Goal: Find specific page/section: Find specific page/section

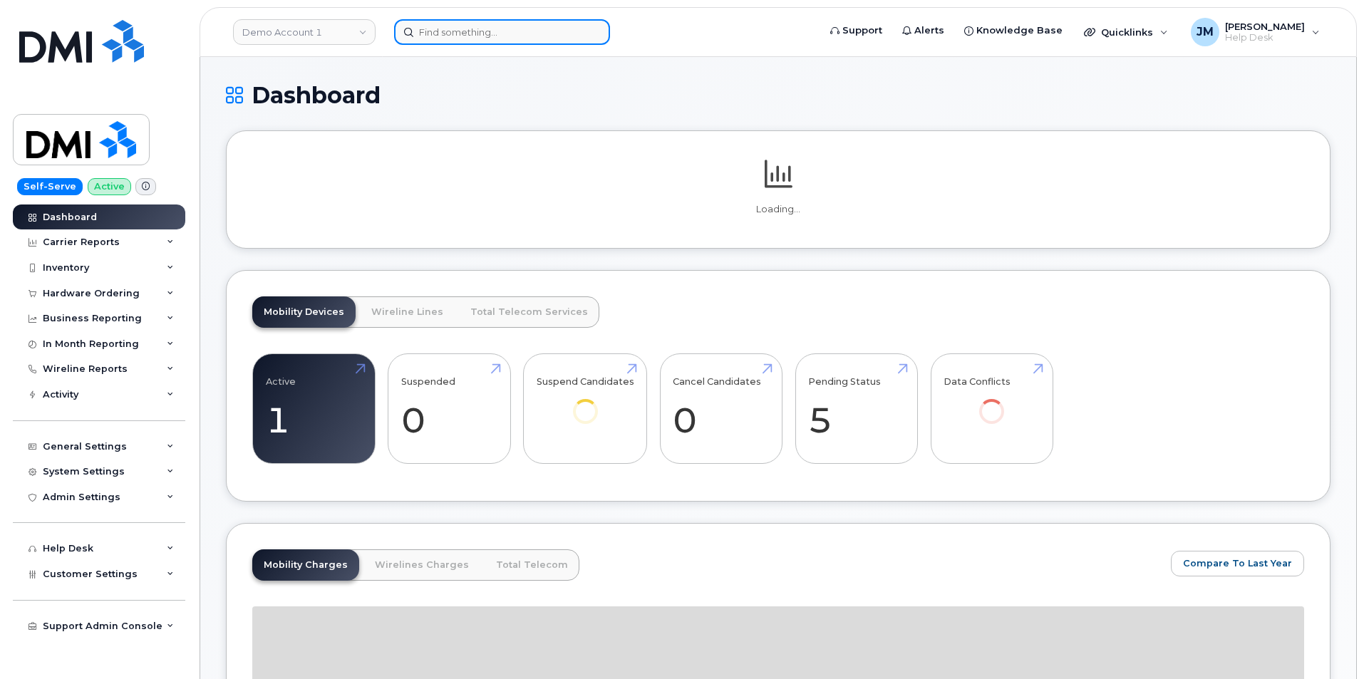
click at [495, 26] on input at bounding box center [502, 32] width 216 height 26
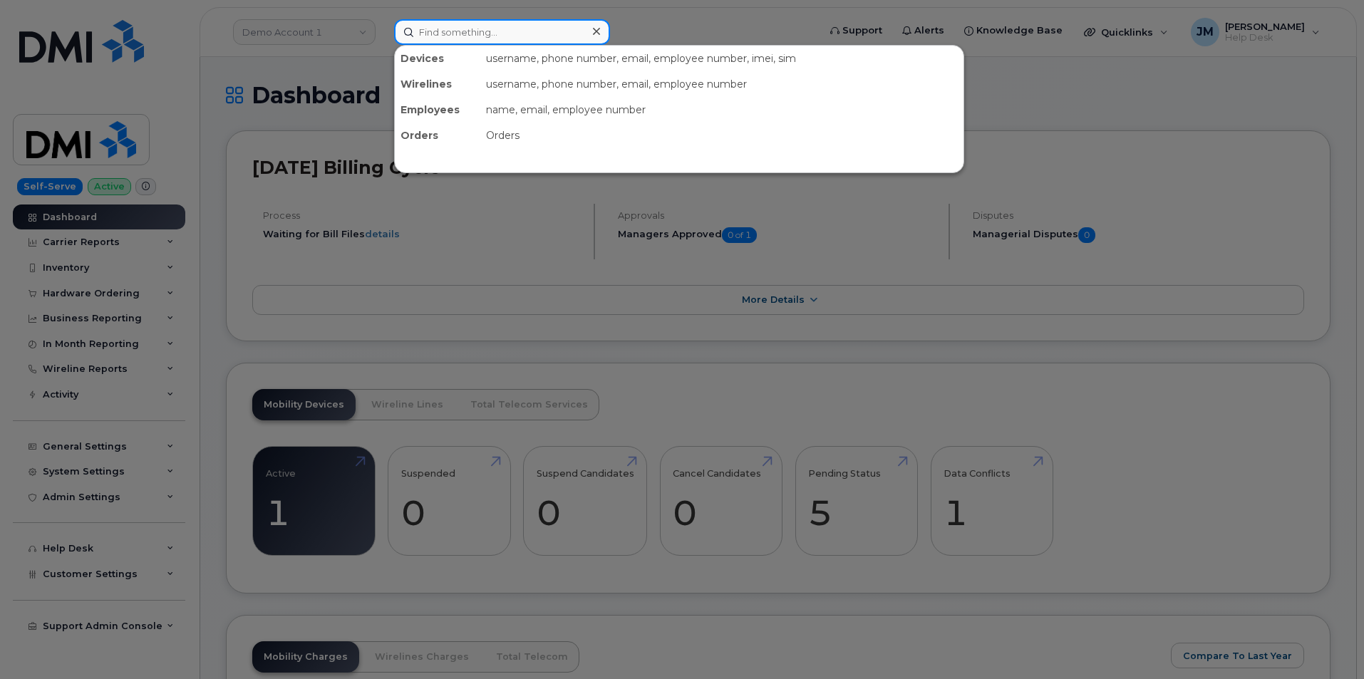
paste input "2057259959"
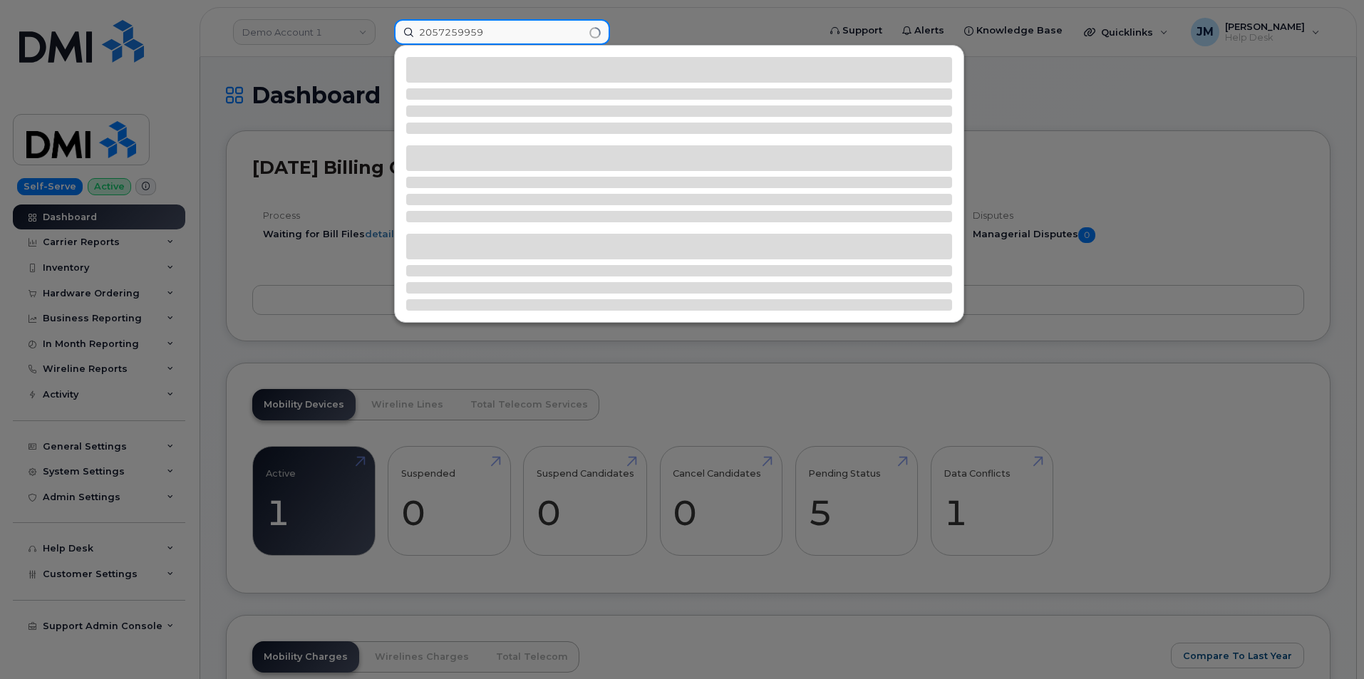
type input "2057259959"
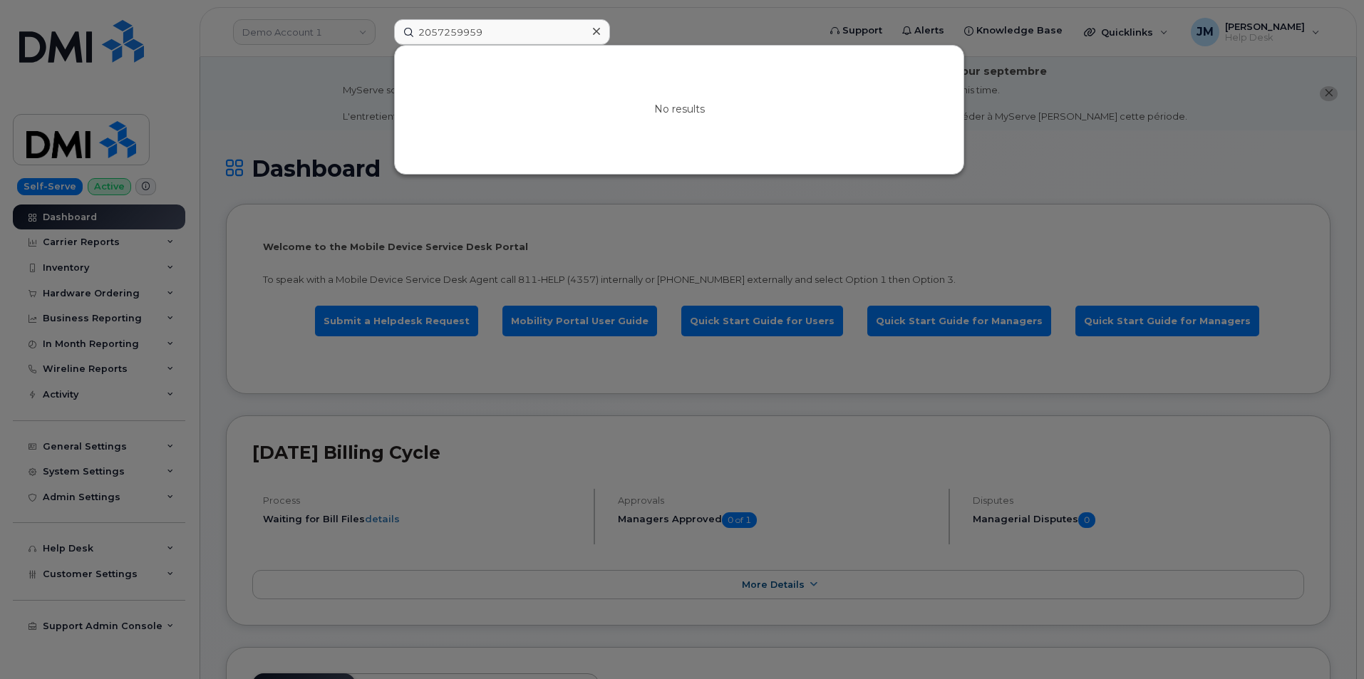
click at [598, 30] on icon at bounding box center [596, 31] width 7 height 11
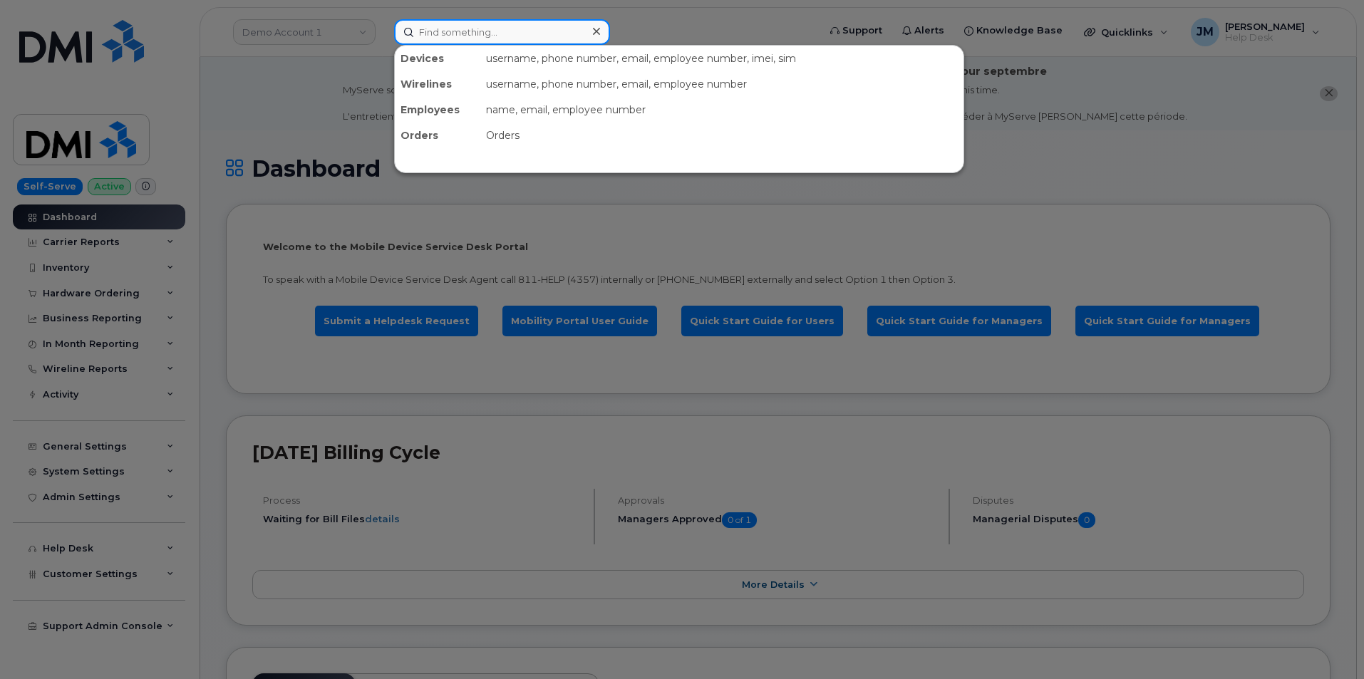
click at [512, 31] on input at bounding box center [502, 32] width 216 height 26
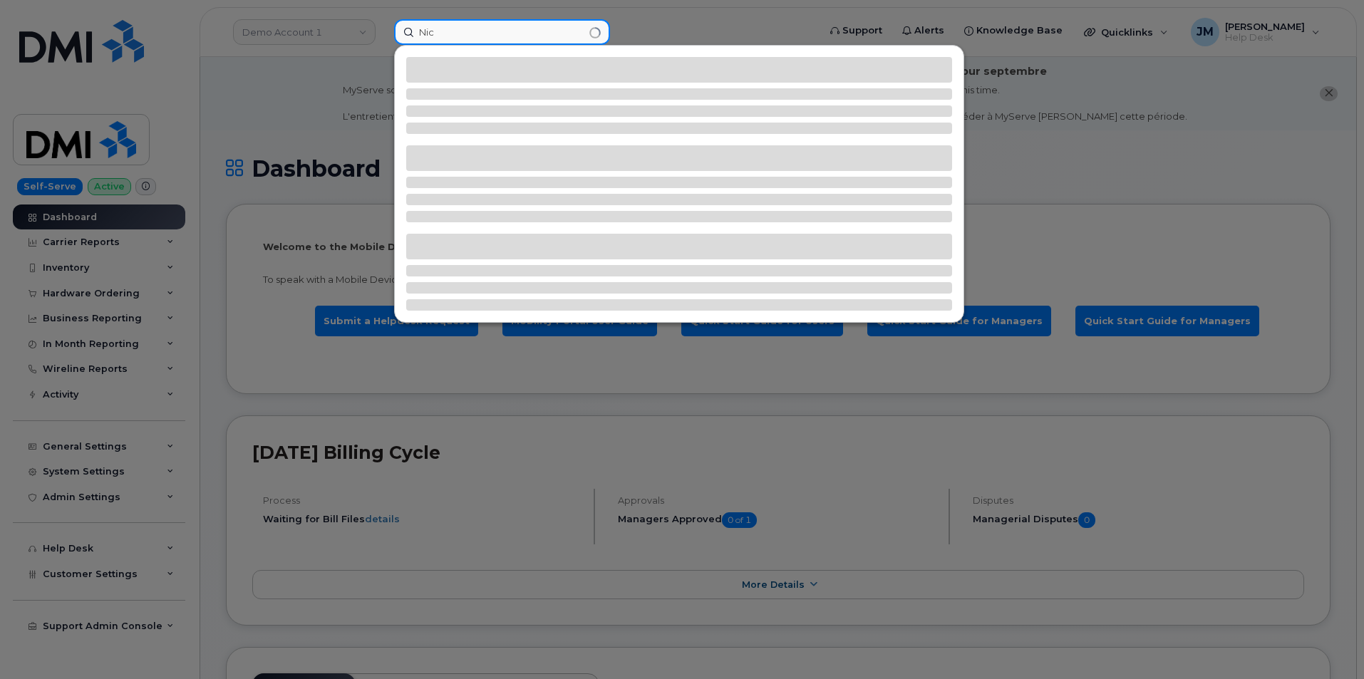
type input "Nick"
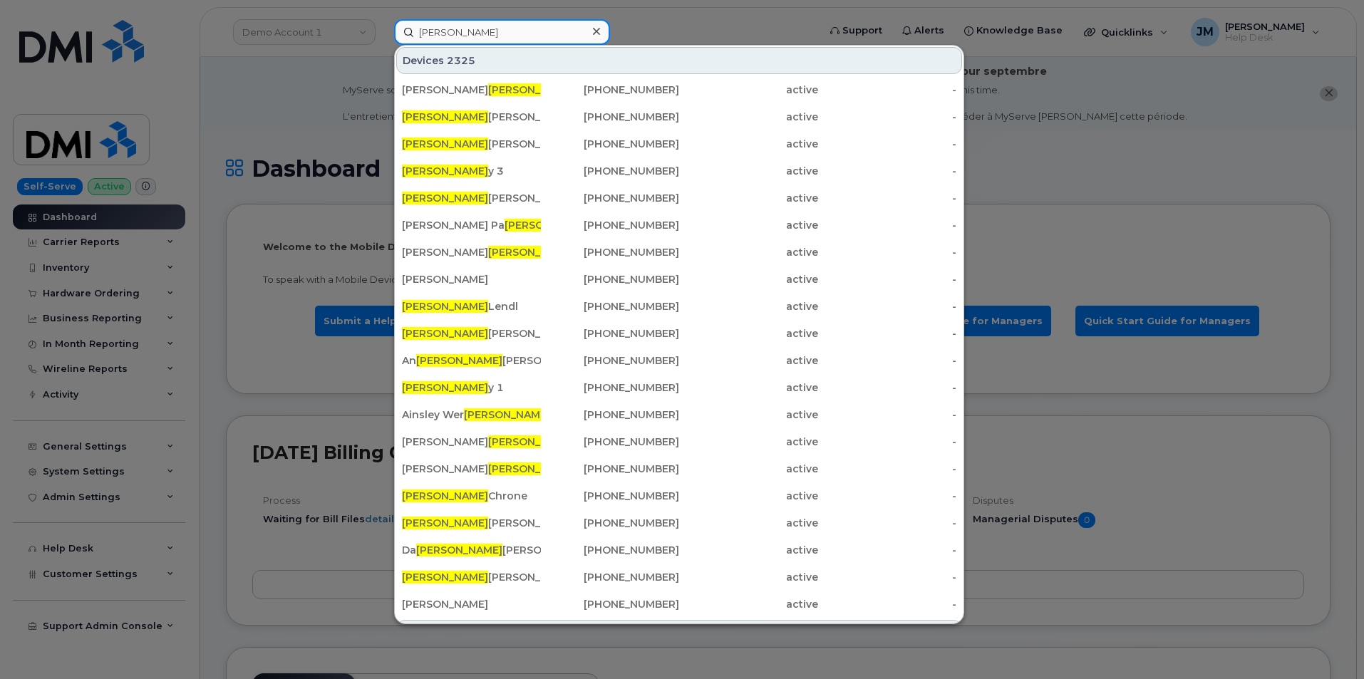
click at [512, 32] on input "Nick" at bounding box center [502, 32] width 216 height 26
click at [512, 31] on input "Nick" at bounding box center [502, 32] width 216 height 26
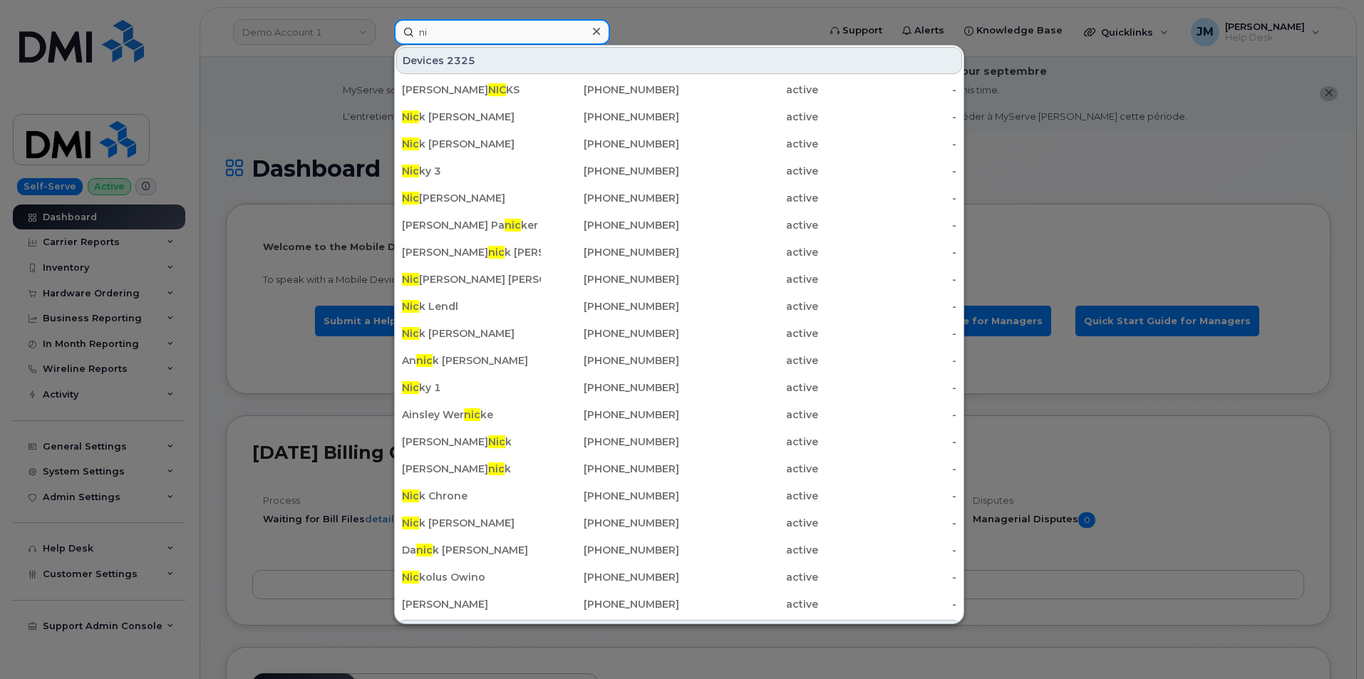
type input "n"
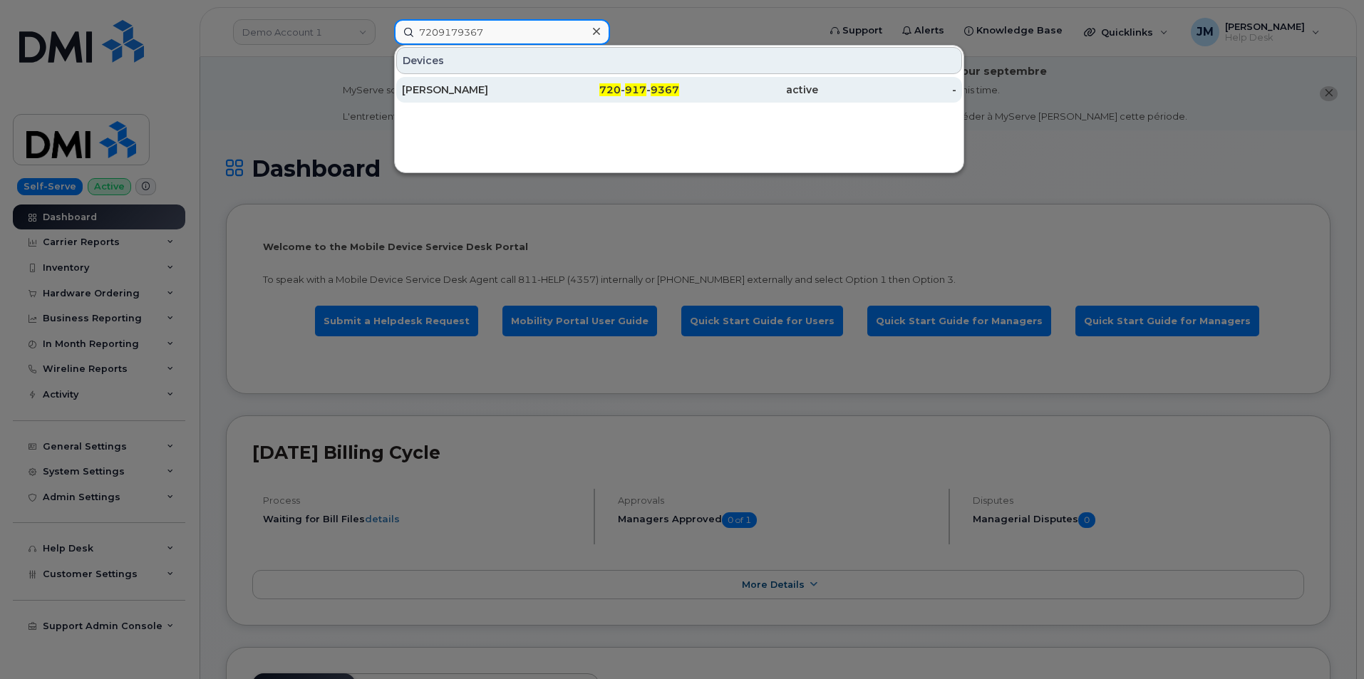
type input "7209179367"
click at [450, 86] on div "[PERSON_NAME]" at bounding box center [471, 90] width 139 height 14
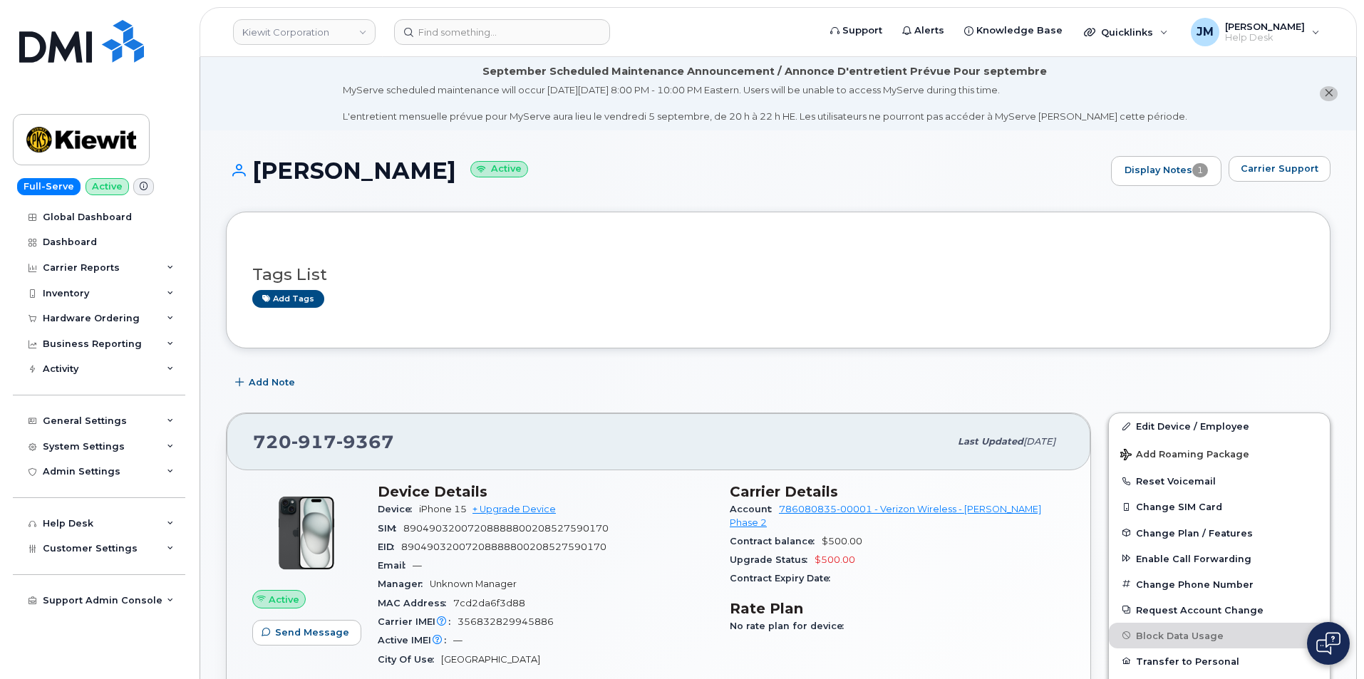
drag, startPoint x: 450, startPoint y: 169, endPoint x: 230, endPoint y: 187, distance: 220.3
click at [230, 187] on div "[PERSON_NAME] Active Display Notes 1 Carrier Support" at bounding box center [778, 184] width 1105 height 56
copy h1 "[PERSON_NAME]"
